Goal: Information Seeking & Learning: Learn about a topic

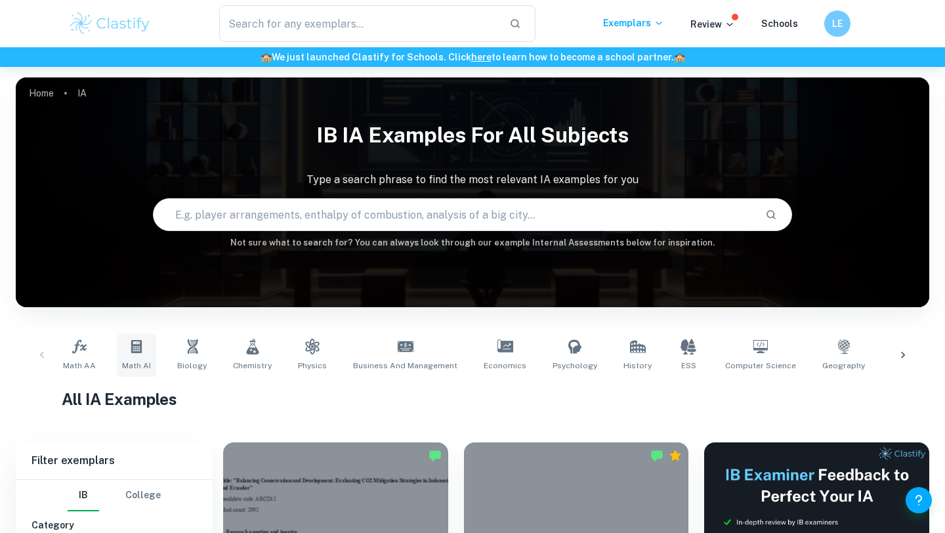
click at [138, 352] on icon at bounding box center [136, 346] width 10 height 13
click at [73, 358] on link "Math AA" at bounding box center [79, 354] width 43 height 43
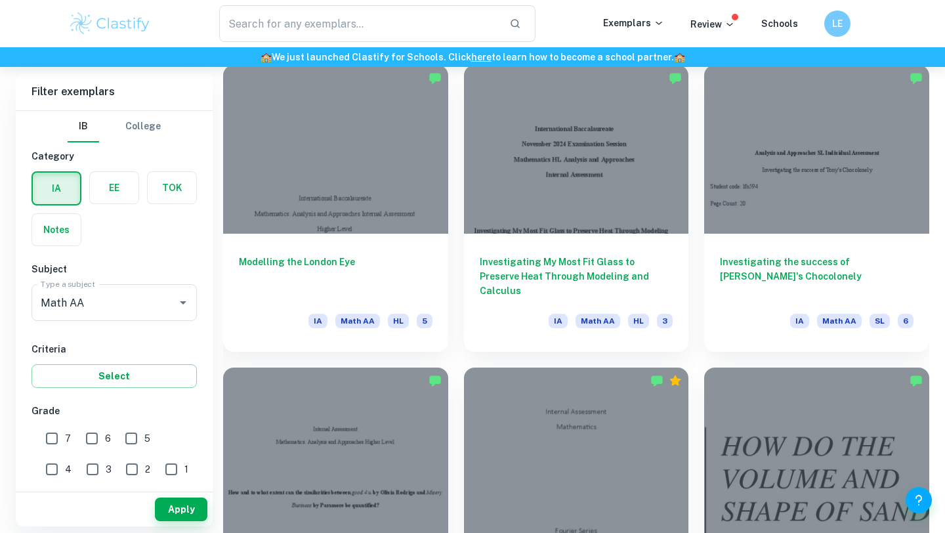
scroll to position [682, 0]
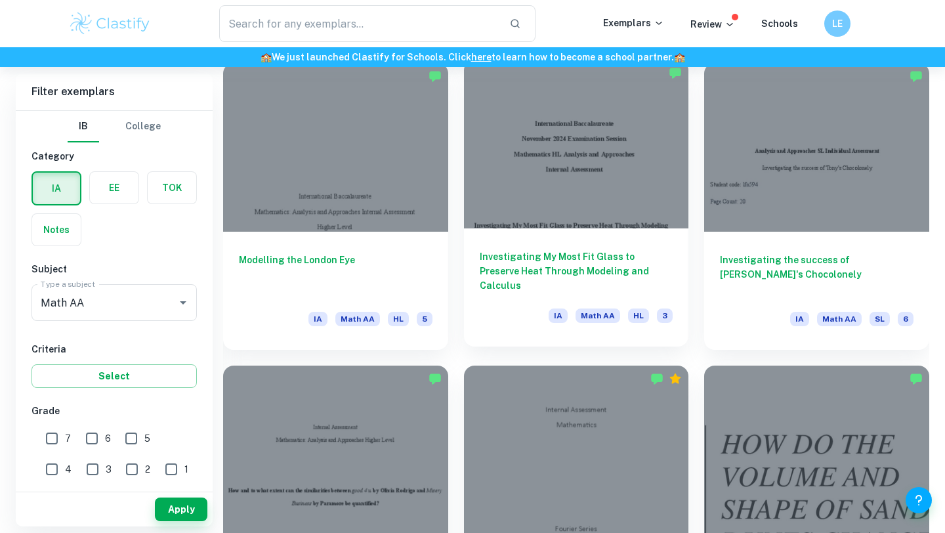
click at [510, 297] on div "Investigating My Most Fit Glass to Preserve Heat Through Modeling and Calculus …" at bounding box center [576, 287] width 225 height 118
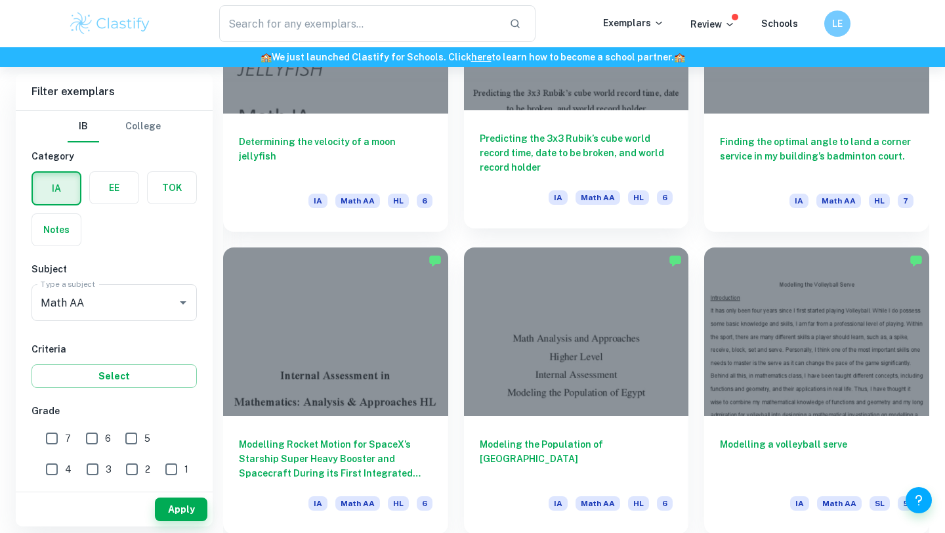
scroll to position [2616, 0]
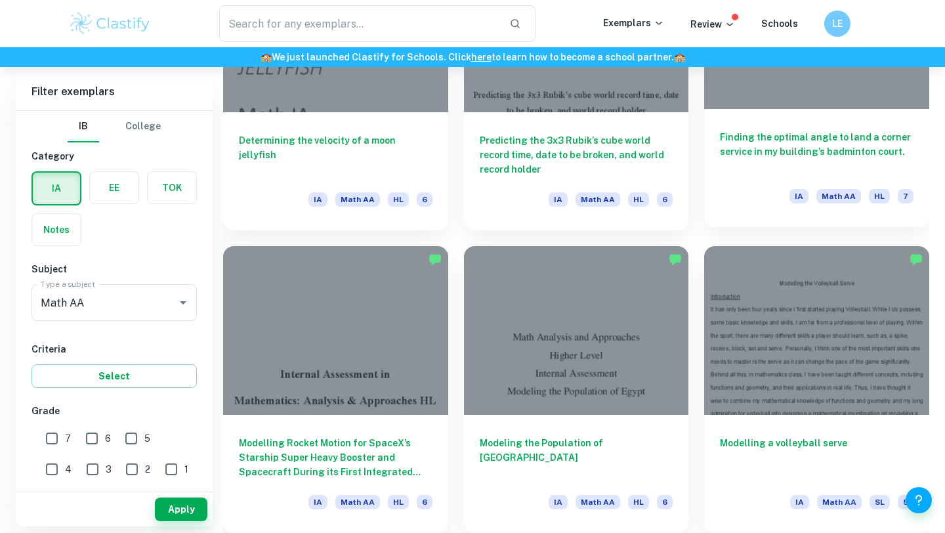
click at [759, 163] on h6 "Finding the optimal angle to land a corner service in my building’s badminton c…" at bounding box center [817, 151] width 194 height 43
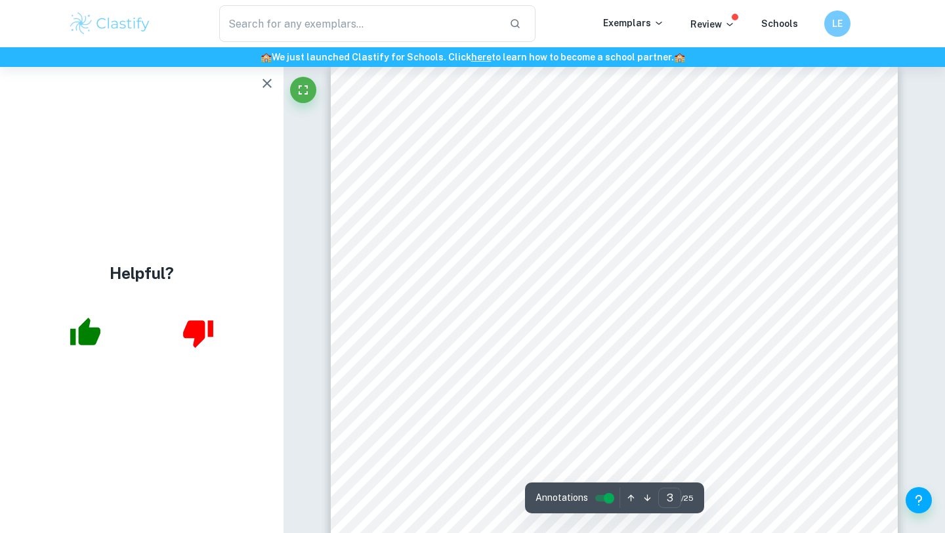
click at [268, 83] on icon "button" at bounding box center [266, 83] width 9 height 9
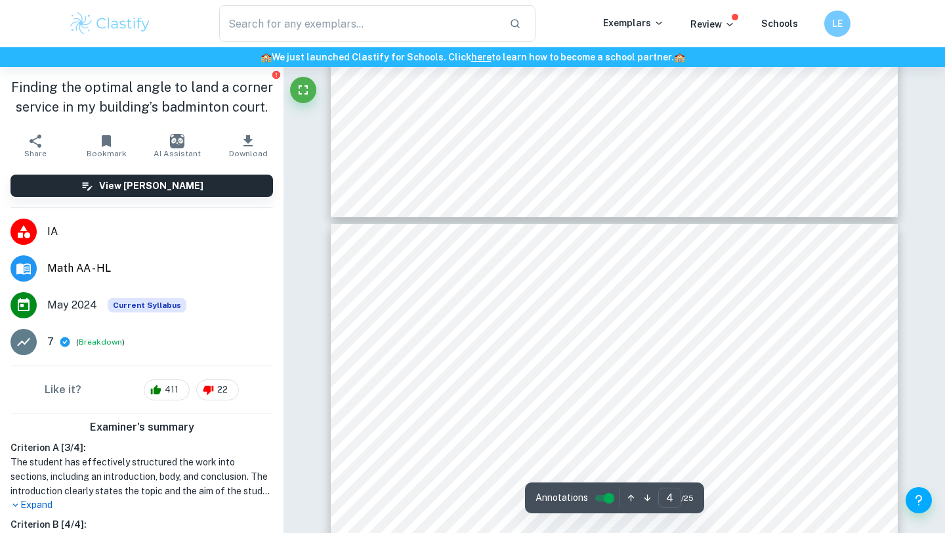
type input "3"
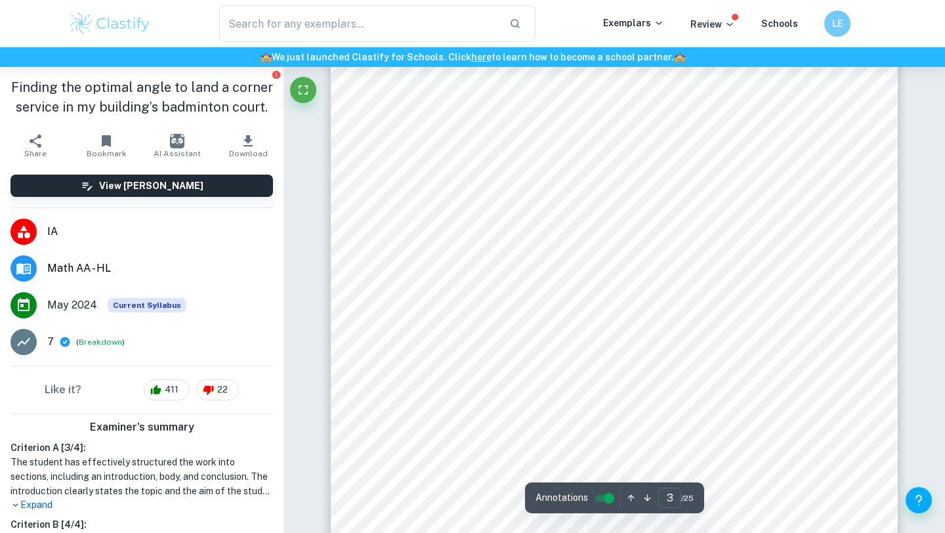
scroll to position [2023, 0]
